Goal: Task Accomplishment & Management: Complete application form

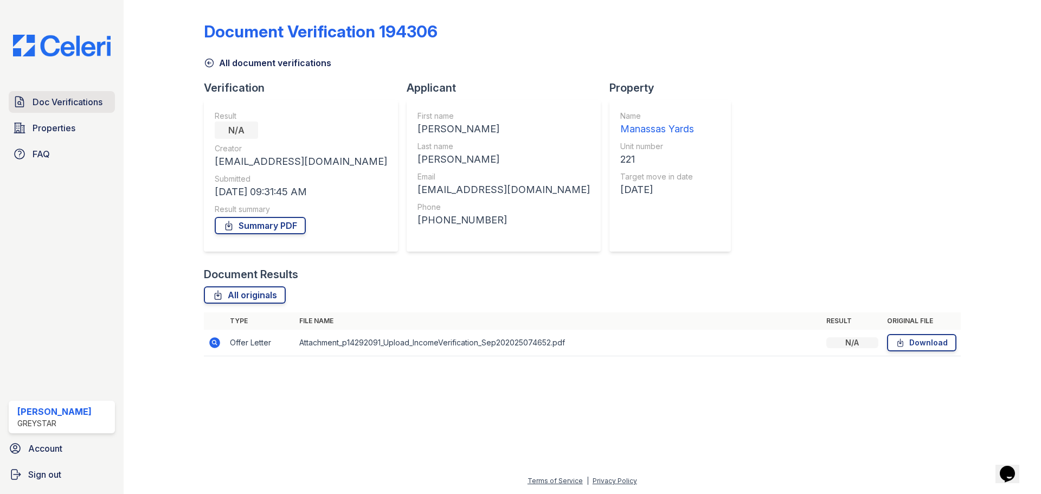
click at [73, 99] on span "Doc Verifications" at bounding box center [68, 101] width 70 height 13
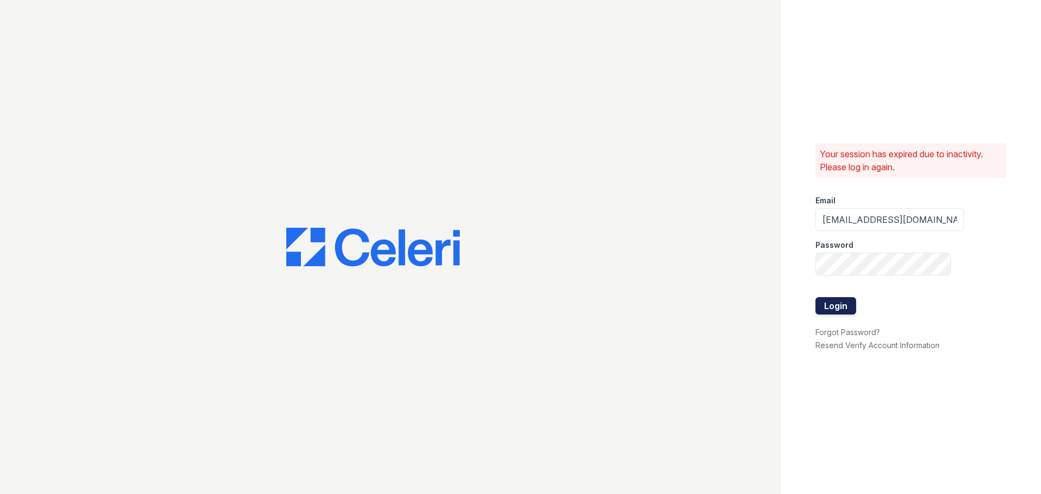
click at [852, 307] on button "Login" at bounding box center [835, 305] width 41 height 17
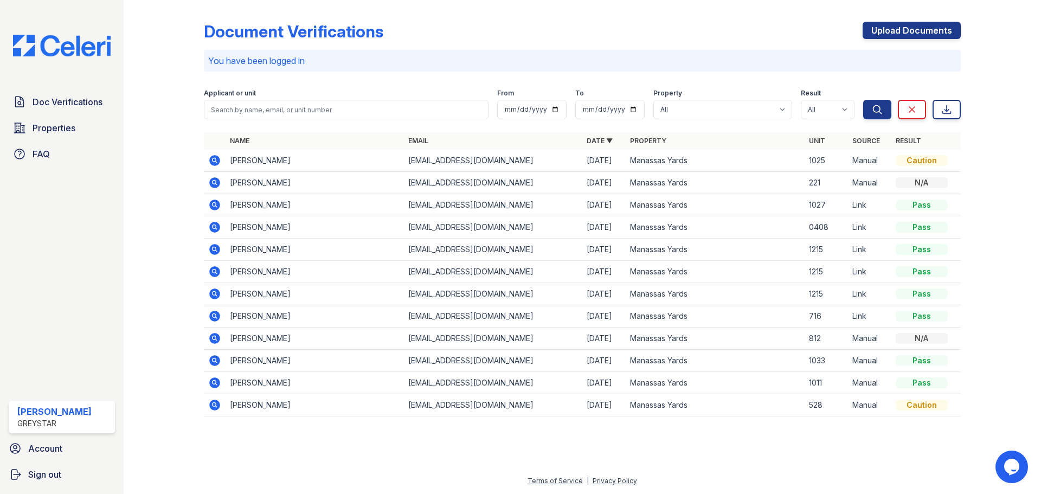
click at [212, 161] on icon at bounding box center [214, 160] width 11 height 11
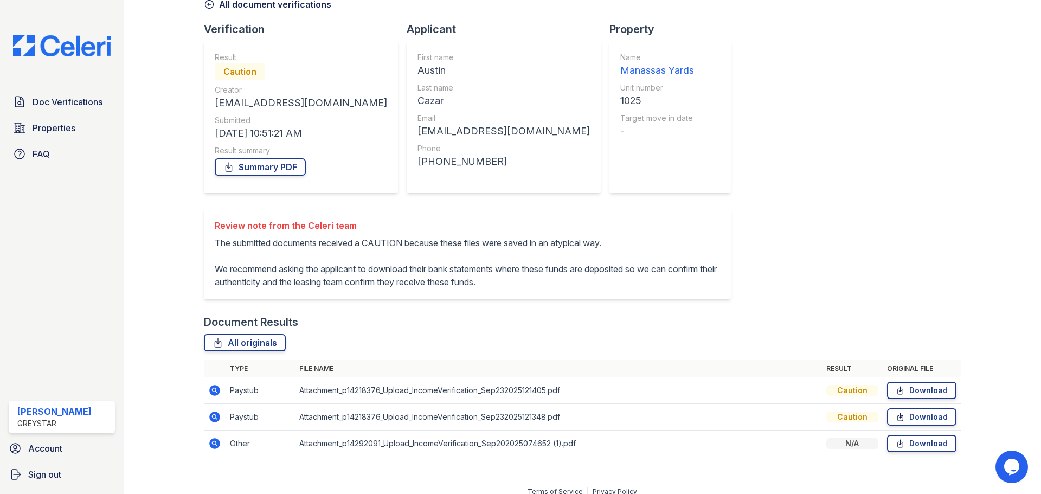
scroll to position [69, 0]
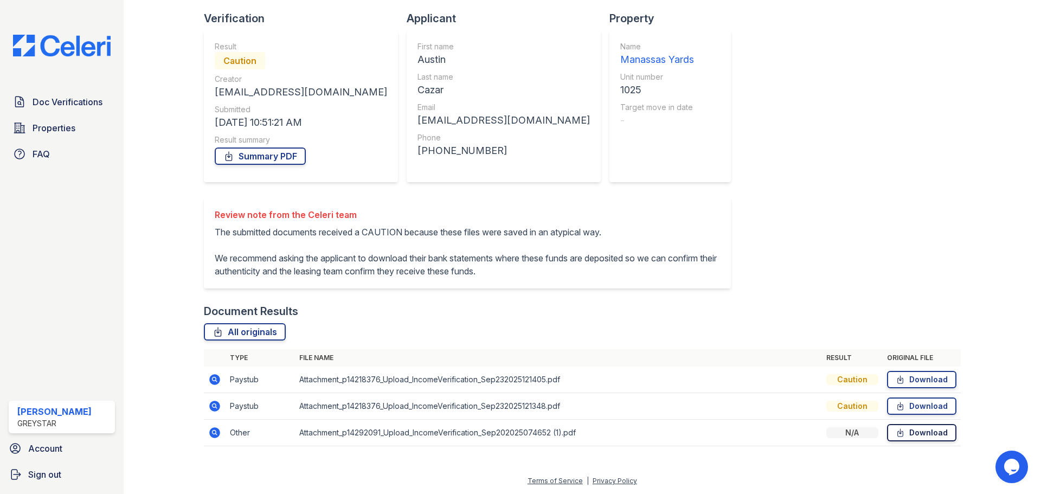
click at [895, 435] on icon at bounding box center [899, 432] width 9 height 11
click at [765, 385] on td "Attachment_p14218376_Upload_IncomeVerification_Sep232025121405.pdf" at bounding box center [558, 379] width 527 height 27
click at [245, 312] on div "Document Results" at bounding box center [251, 310] width 94 height 15
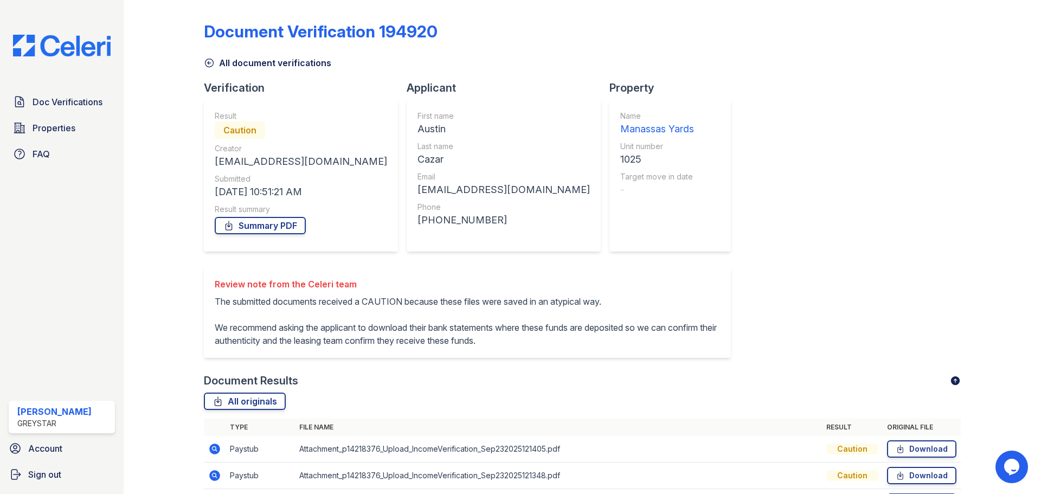
click at [210, 61] on icon at bounding box center [209, 62] width 11 height 11
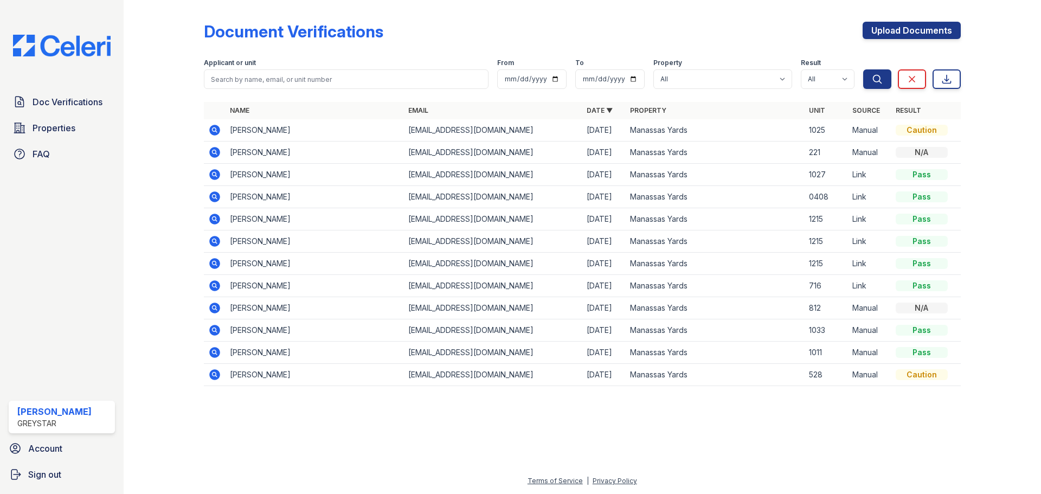
click at [934, 127] on div "Caution" at bounding box center [921, 130] width 52 height 11
click at [934, 30] on link "Upload Documents" at bounding box center [911, 30] width 98 height 17
click at [215, 129] on icon at bounding box center [213, 129] width 3 height 3
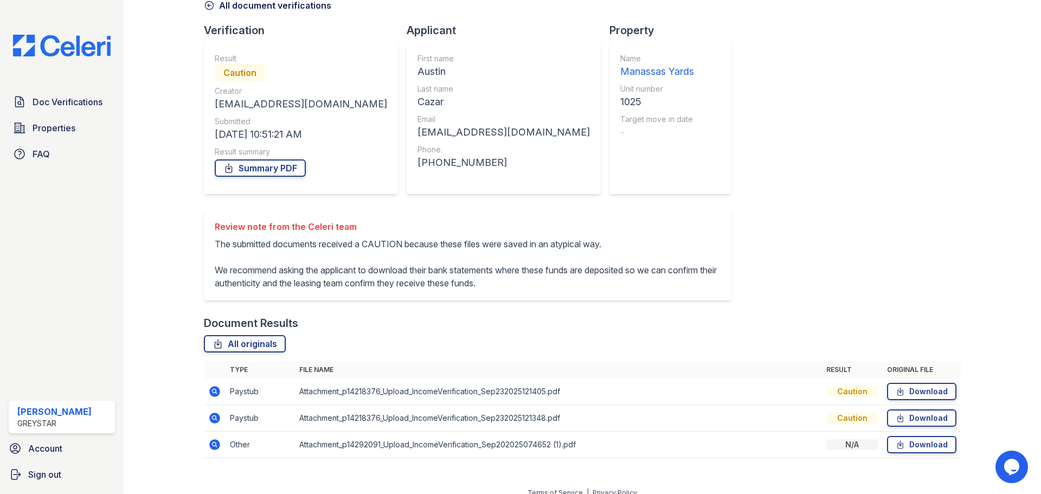
scroll to position [69, 0]
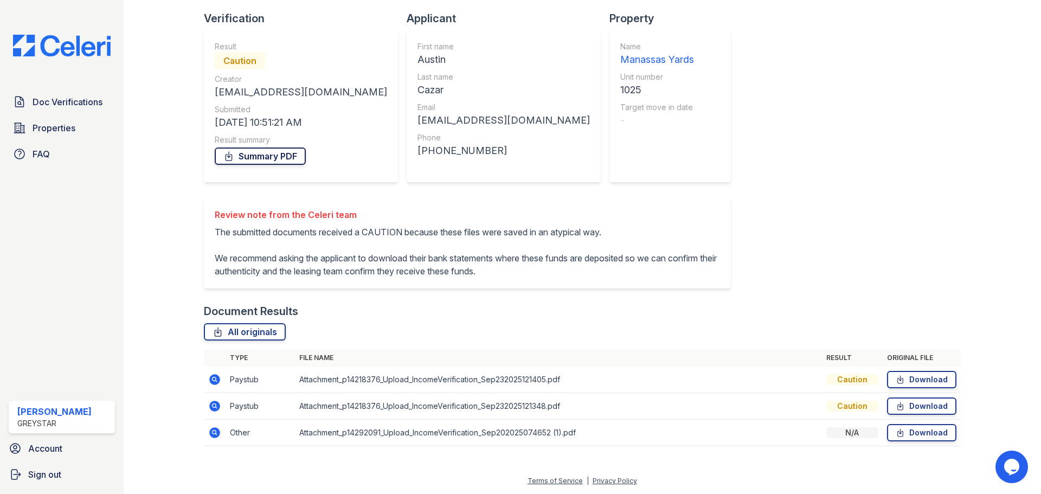
click at [232, 160] on icon at bounding box center [228, 156] width 11 height 11
click at [96, 103] on span "Doc Verifications" at bounding box center [68, 101] width 70 height 13
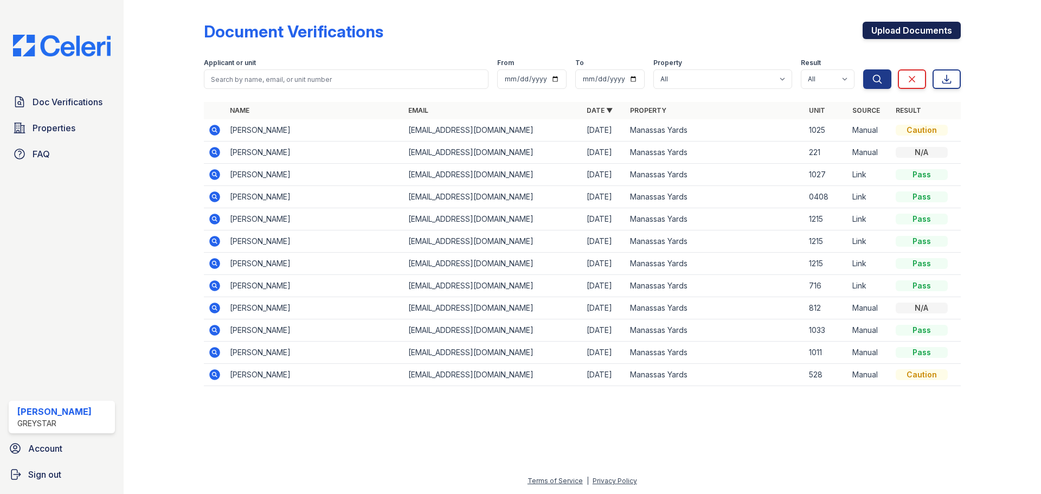
click at [873, 33] on link "Upload Documents" at bounding box center [911, 30] width 98 height 17
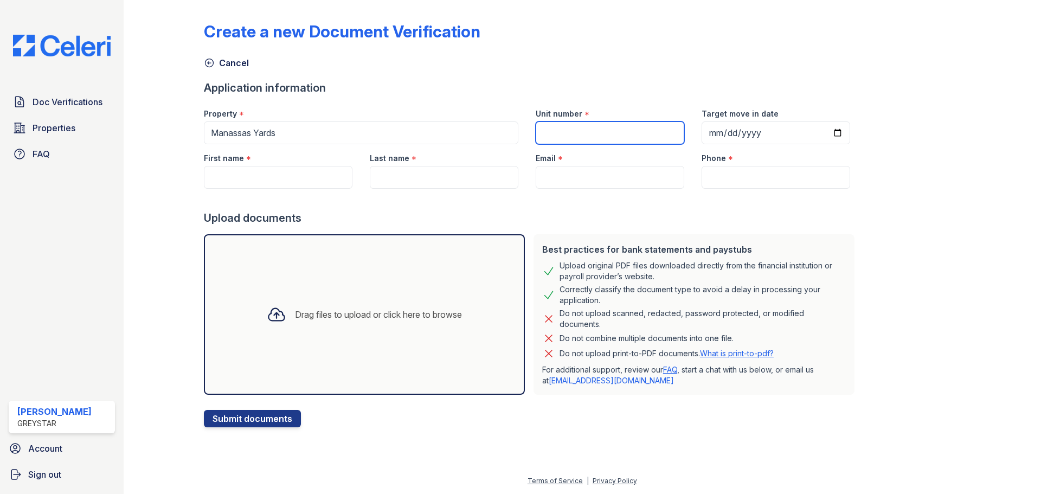
click at [641, 134] on input "Unit number" at bounding box center [609, 132] width 148 height 23
type input "2"
type input "1025"
click at [310, 181] on input "First name" at bounding box center [278, 177] width 148 height 23
type input "Austin"
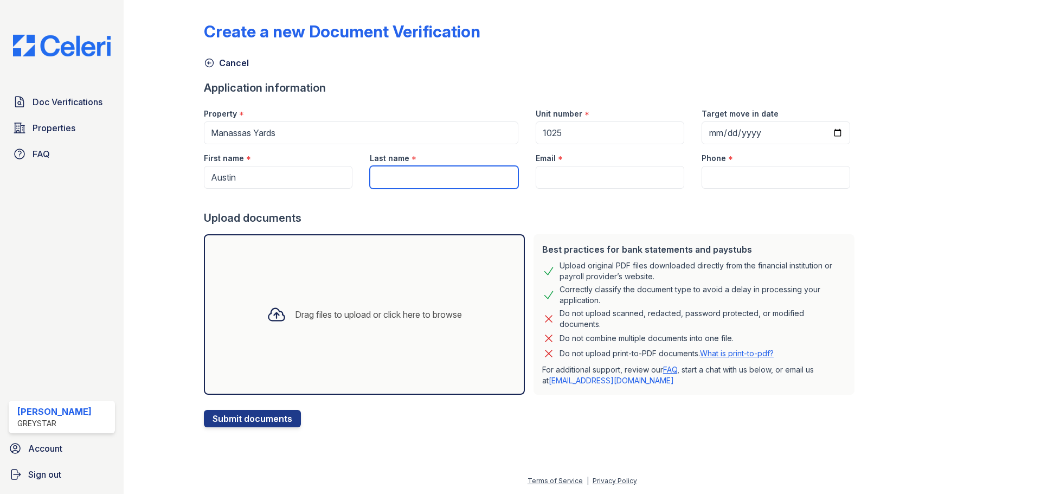
click at [410, 169] on input "Last name" at bounding box center [444, 177] width 148 height 23
click at [395, 178] on input "Carzer" at bounding box center [444, 177] width 148 height 23
type input "Carzar"
click at [661, 174] on input "Email" at bounding box center [609, 177] width 148 height 23
type input "[EMAIL_ADDRESS][DOMAIN_NAME]"
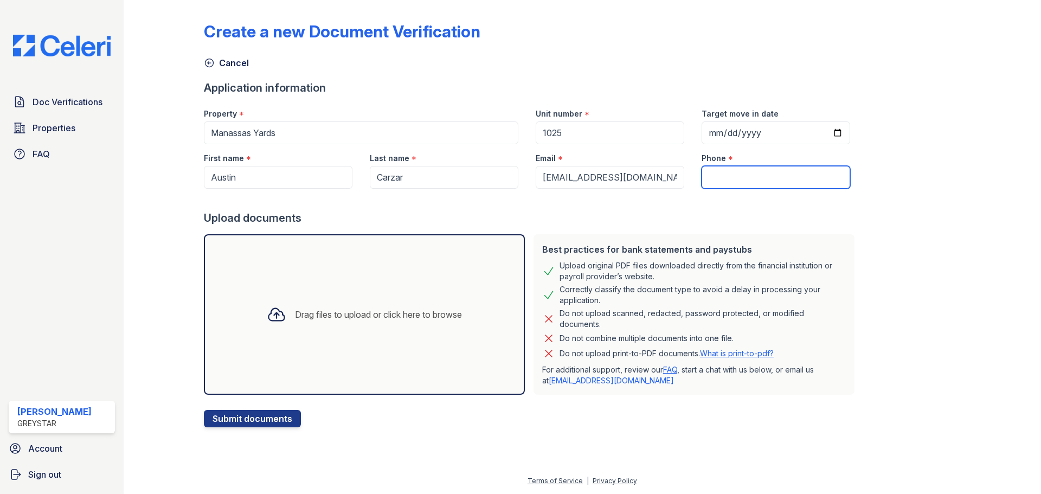
click at [720, 178] on input "Phone" at bounding box center [775, 177] width 148 height 23
paste input "[EMAIL_ADDRESS][DOMAIN_NAME]"
type input "[EMAIL_ADDRESS][DOMAIN_NAME]"
click at [381, 318] on div "Drag files to upload or click here to browse" at bounding box center [378, 314] width 167 height 13
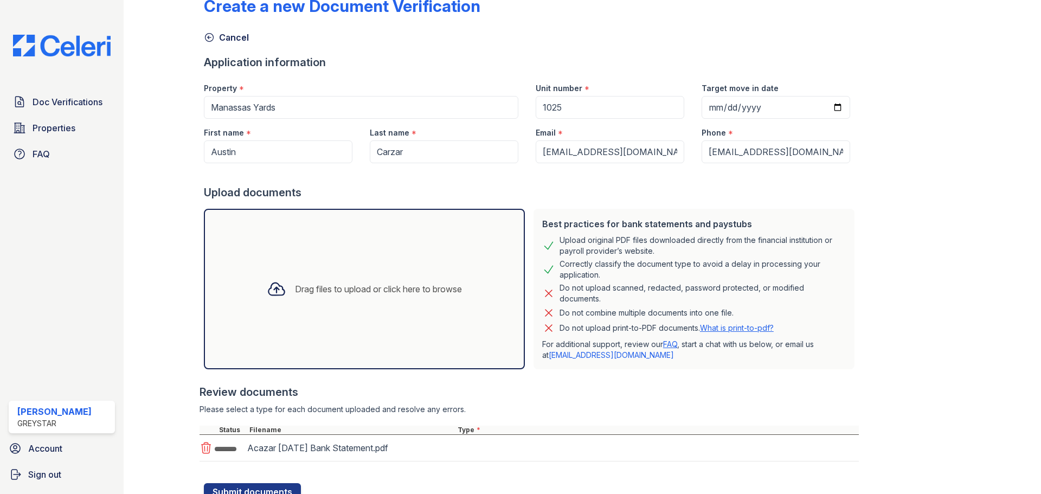
scroll to position [69, 0]
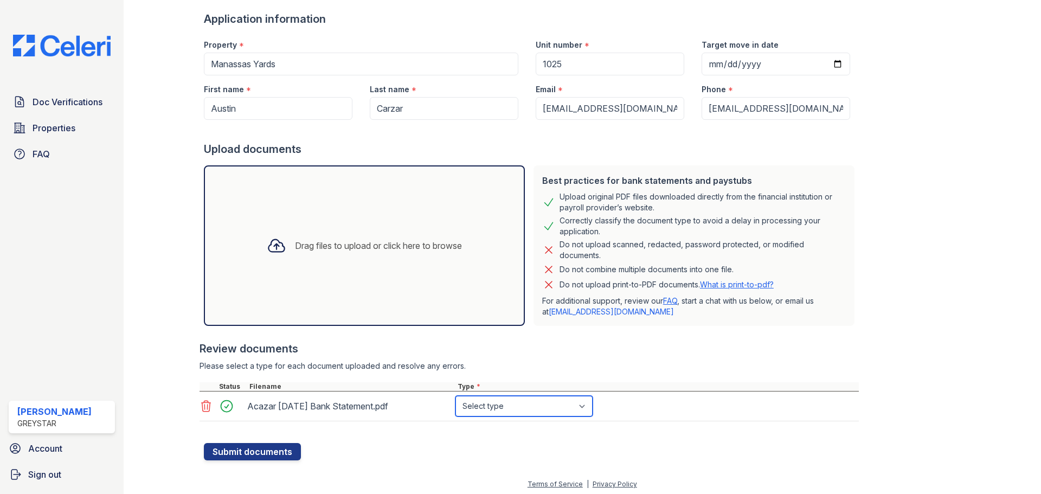
click at [521, 405] on select "Select type Paystub Bank Statement Offer Letter Tax Documents Benefit Award Let…" at bounding box center [523, 406] width 137 height 21
select select "bank_statement"
click at [455, 396] on select "Select type Paystub Bank Statement Offer Letter Tax Documents Benefit Award Let…" at bounding box center [523, 406] width 137 height 21
click at [287, 448] on button "Submit documents" at bounding box center [252, 451] width 97 height 17
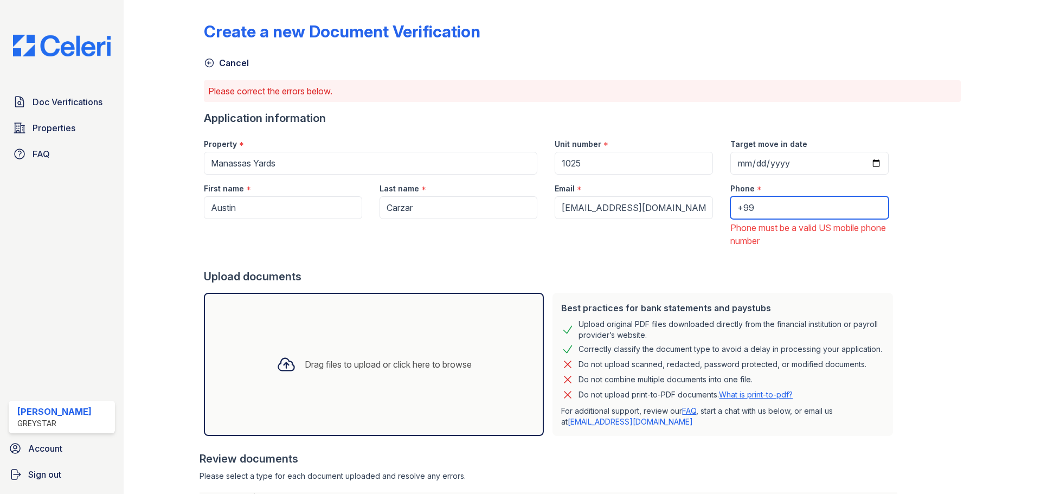
click at [736, 205] on input "+99" at bounding box center [809, 207] width 158 height 23
drag, startPoint x: 736, startPoint y: 205, endPoint x: 697, endPoint y: 202, distance: 39.2
click at [697, 202] on div "First name * Austin Last name * Carzar Email * acazar99@gmail.com Phone * +99 P…" at bounding box center [546, 211] width 702 height 73
paste input "(757) 692-3864"
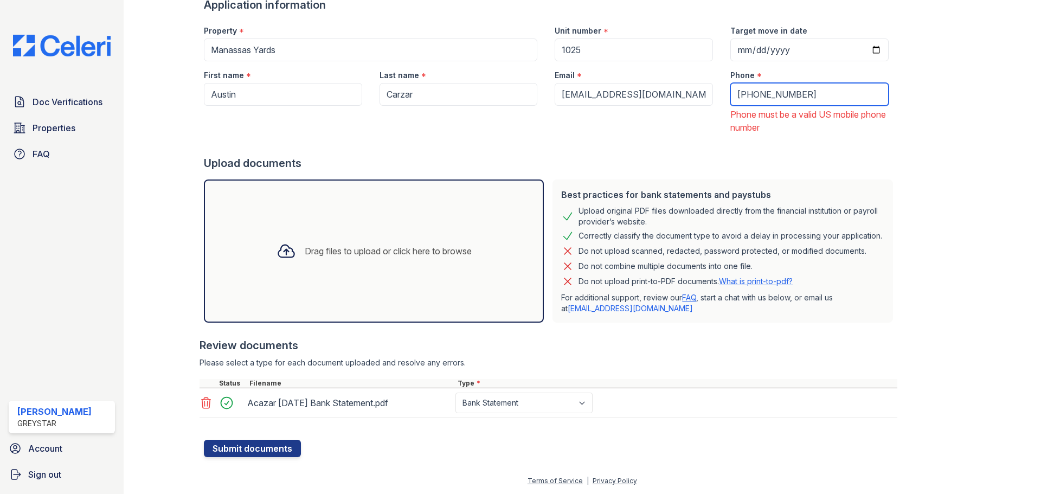
scroll to position [122, 0]
type input "(757) 692-3864"
click at [276, 450] on button "Submit documents" at bounding box center [252, 448] width 97 height 17
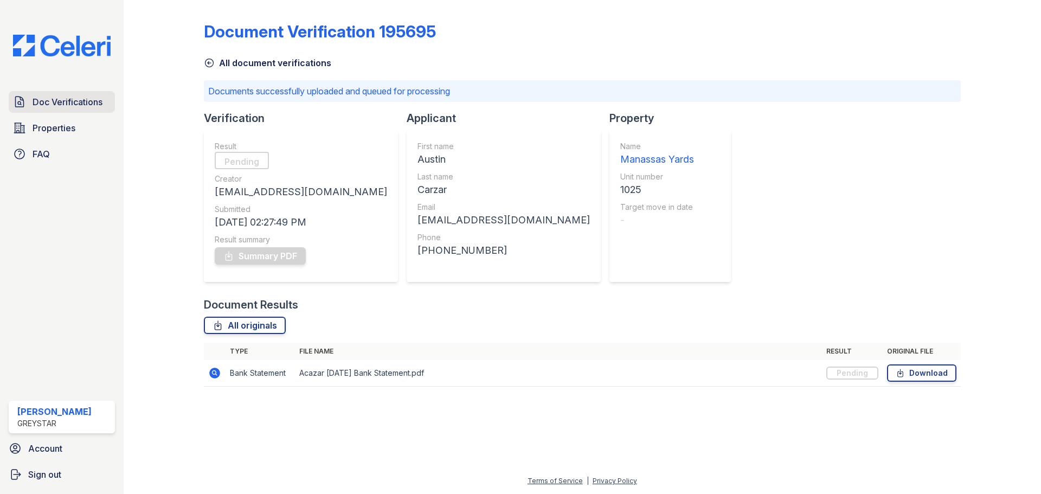
click at [85, 102] on span "Doc Verifications" at bounding box center [68, 101] width 70 height 13
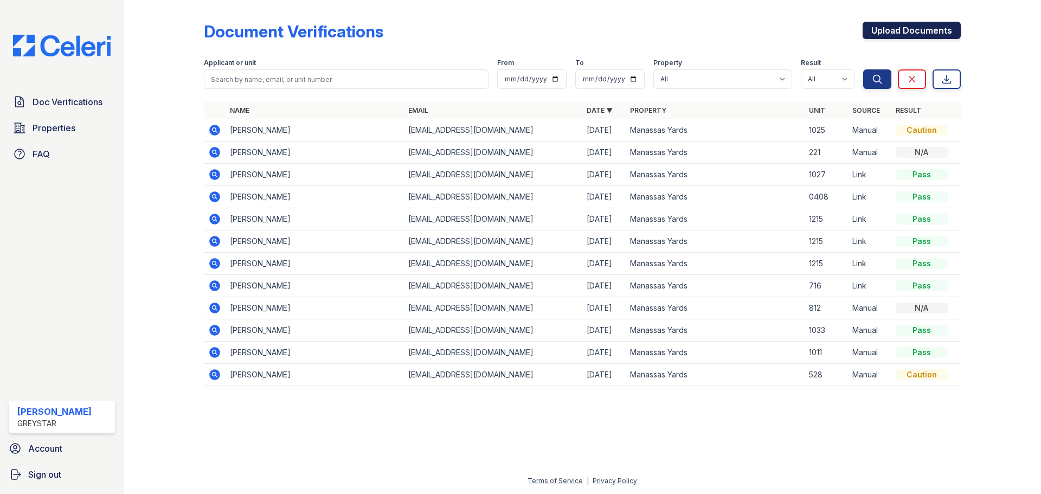
click at [880, 27] on link "Upload Documents" at bounding box center [911, 30] width 98 height 17
